Goal: Transaction & Acquisition: Purchase product/service

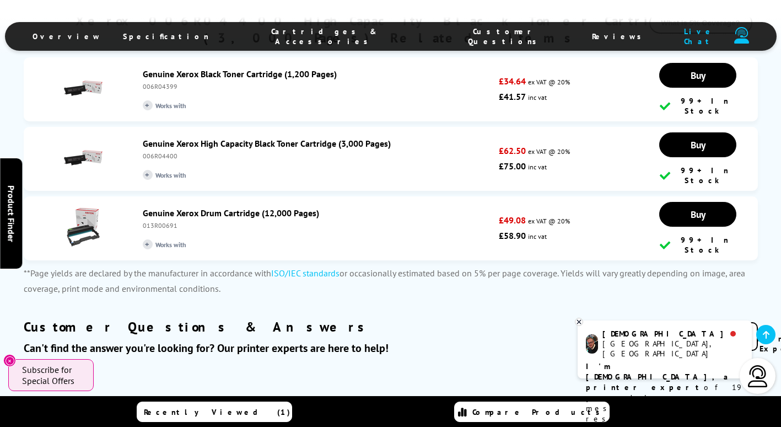
scroll to position [1819, 0]
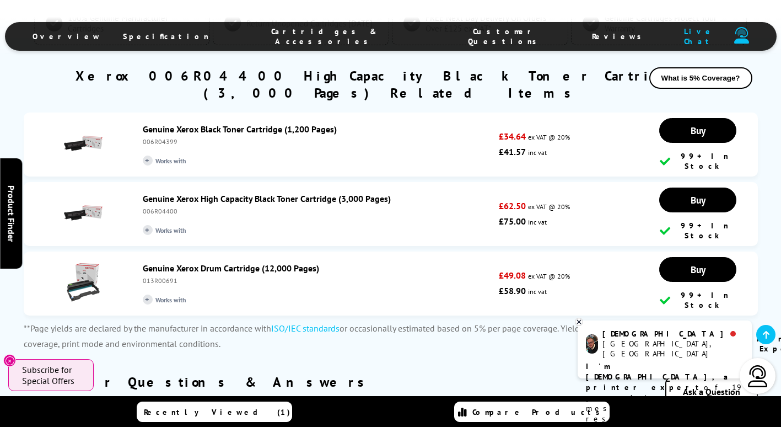
click at [277, 262] on link "Genuine Xerox Drum Cartridge (12,000 Pages)" at bounding box center [231, 267] width 176 height 11
